Goal: Task Accomplishment & Management: Complete application form

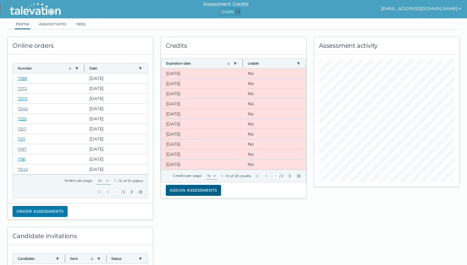
click at [187, 192] on button "Assign assessments" at bounding box center [193, 190] width 55 height 11
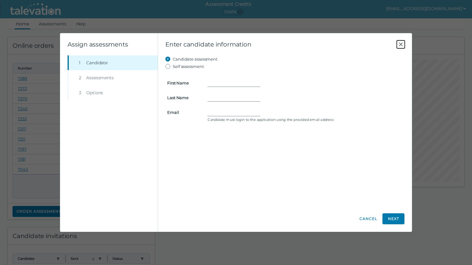
click at [403, 43] on icon "Close" at bounding box center [400, 44] width 7 height 7
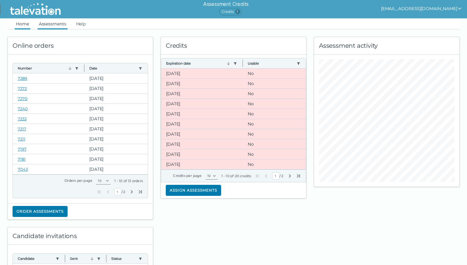
click at [57, 25] on link "Assessments" at bounding box center [53, 23] width 30 height 11
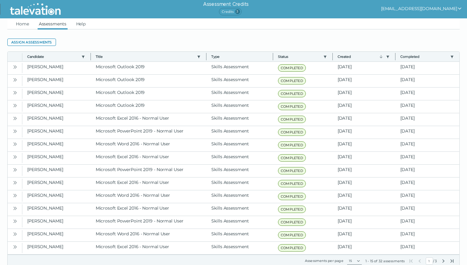
click at [32, 23] on ul "Home Assessments Help" at bounding box center [233, 23] width 452 height 11
click at [26, 23] on link "Home" at bounding box center [23, 23] width 16 height 11
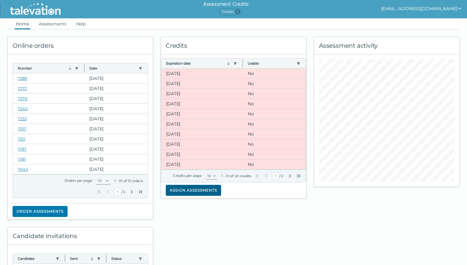
click at [198, 192] on button "Assign assessments" at bounding box center [193, 190] width 55 height 11
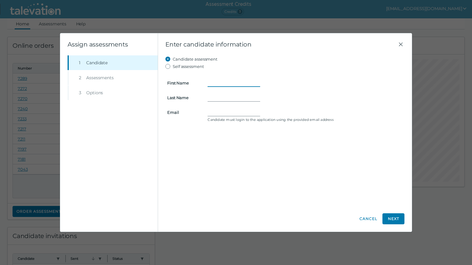
click at [221, 82] on input "First Name" at bounding box center [234, 82] width 53 height 7
type input "[PERSON_NAME]"
click at [229, 111] on input "Email" at bounding box center [234, 112] width 53 height 7
paste input "[EMAIL_ADDRESS][PERSON_NAME][DOMAIN_NAME]"
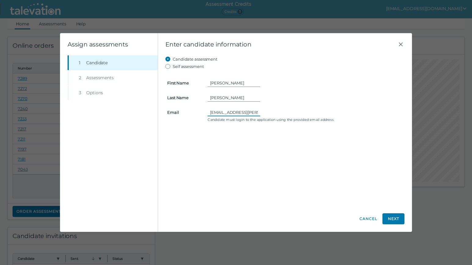
type input "[EMAIL_ADDRESS][PERSON_NAME][DOMAIN_NAME]"
click at [81, 125] on clr-wizard-stepnav "Step 1 Candidate Step 2 Assessments Step 3 Options" at bounding box center [109, 143] width 98 height 176
click at [386, 219] on button "Next" at bounding box center [394, 218] width 22 height 11
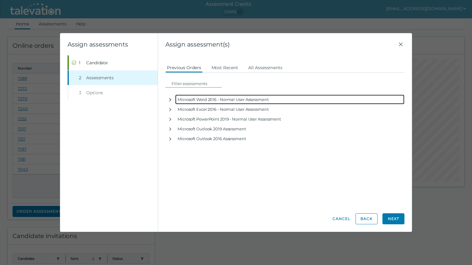
click at [169, 100] on icon "button" at bounding box center [170, 99] width 5 height 5
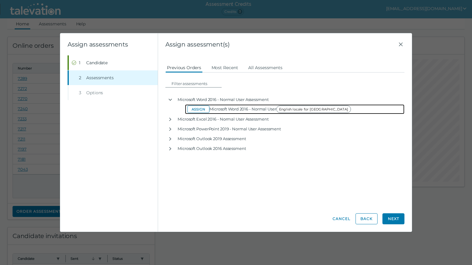
click at [191, 108] on button "Assign" at bounding box center [198, 108] width 22 height 7
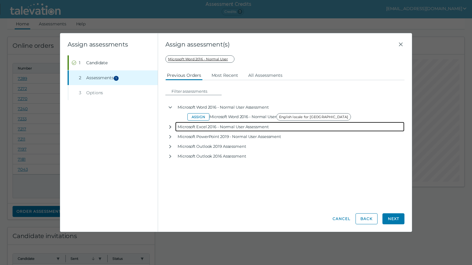
click at [170, 127] on icon "button" at bounding box center [170, 126] width 5 height 5
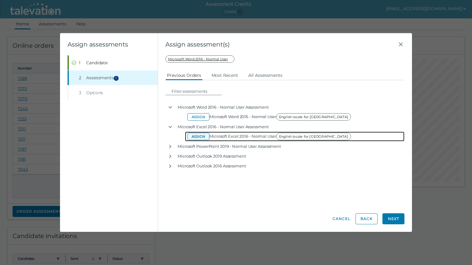
click at [203, 136] on button "Assign" at bounding box center [198, 136] width 22 height 7
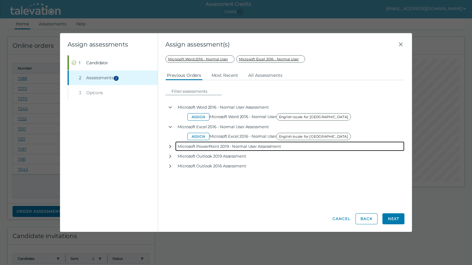
click at [170, 146] on icon "button" at bounding box center [170, 146] width 2 height 3
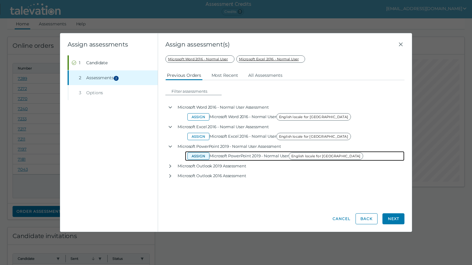
click at [206, 155] on button "Assign" at bounding box center [198, 155] width 22 height 7
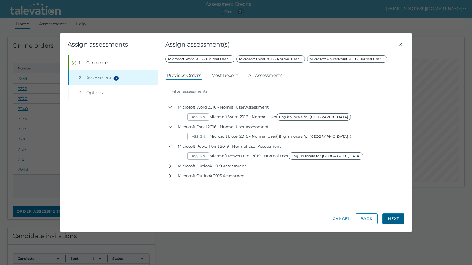
click at [397, 221] on button "Next" at bounding box center [394, 218] width 22 height 11
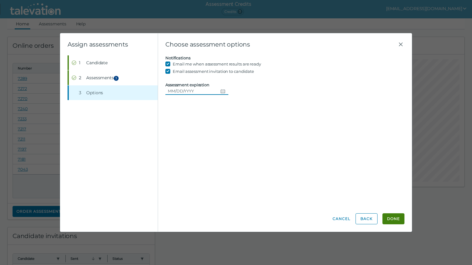
click at [223, 91] on button "Choose date" at bounding box center [223, 90] width 10 height 7
click at [221, 153] on button "14" at bounding box center [220, 153] width 11 height 11
type input "[DATE]"
click at [400, 213] on button "Done" at bounding box center [394, 218] width 22 height 11
